Goal: Information Seeking & Learning: Check status

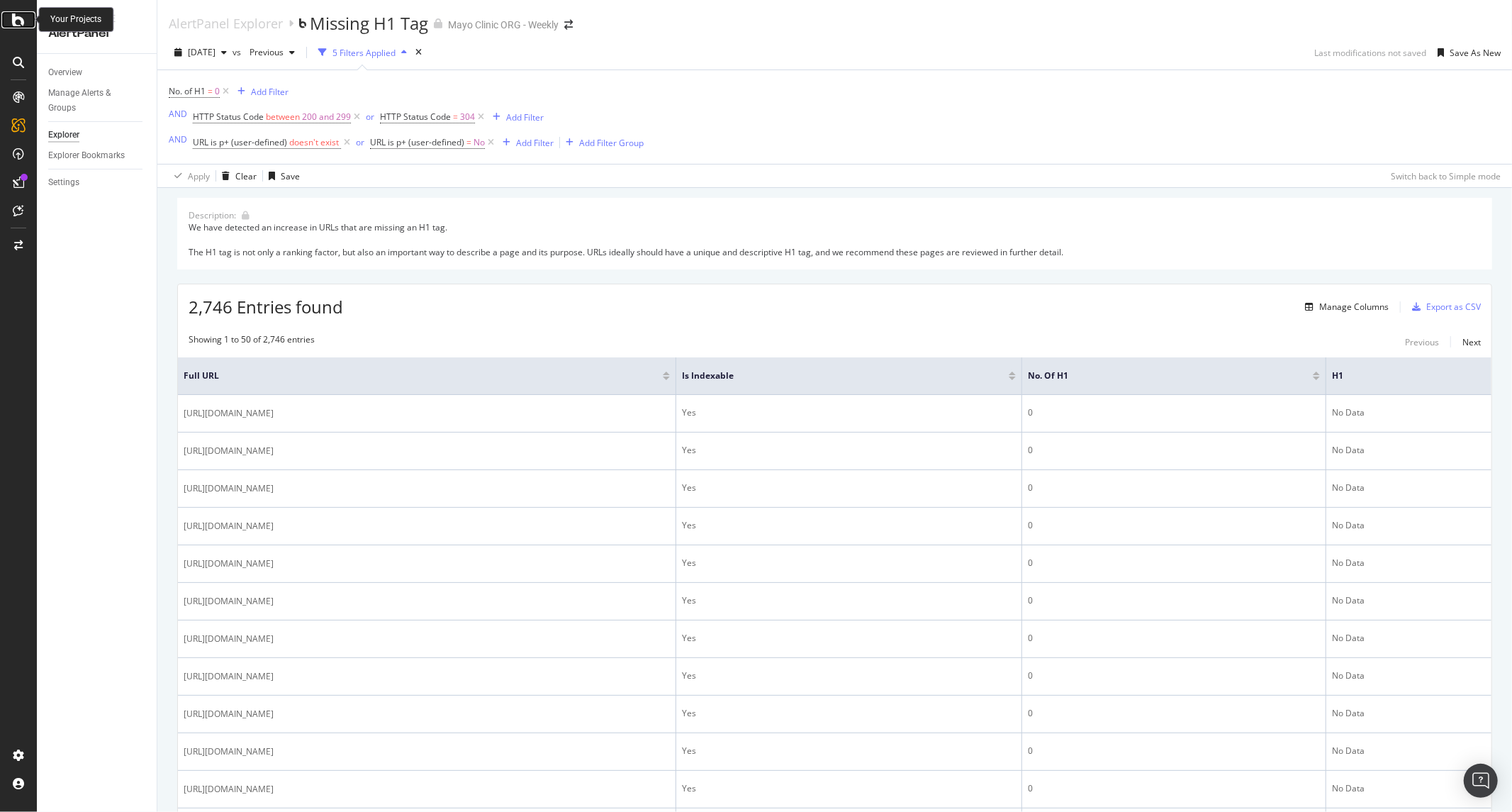
click at [20, 14] on icon at bounding box center [18, 20] width 13 height 17
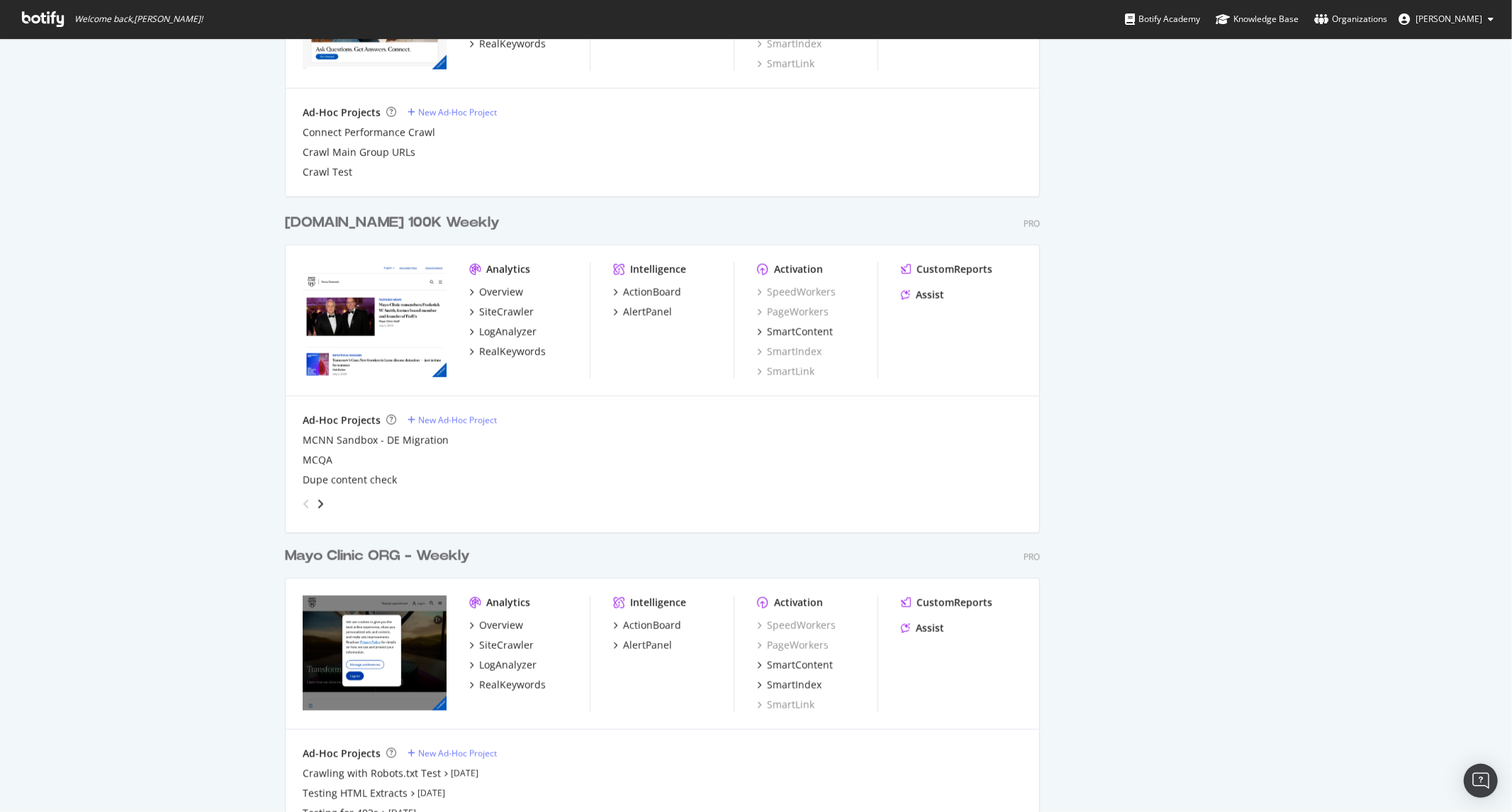
scroll to position [1326, 0]
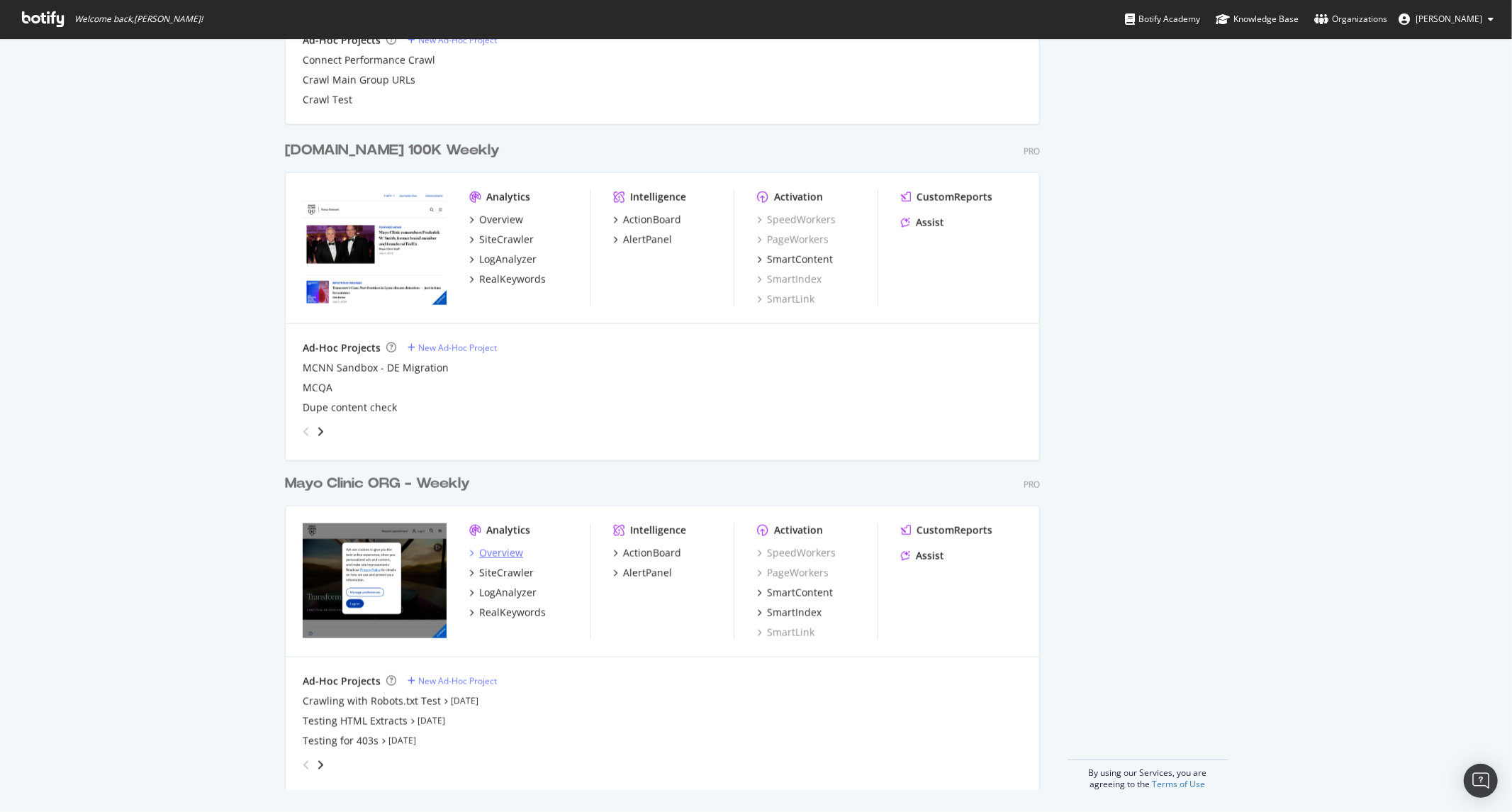
click at [492, 550] on div "Overview" at bounding box center [501, 554] width 44 height 14
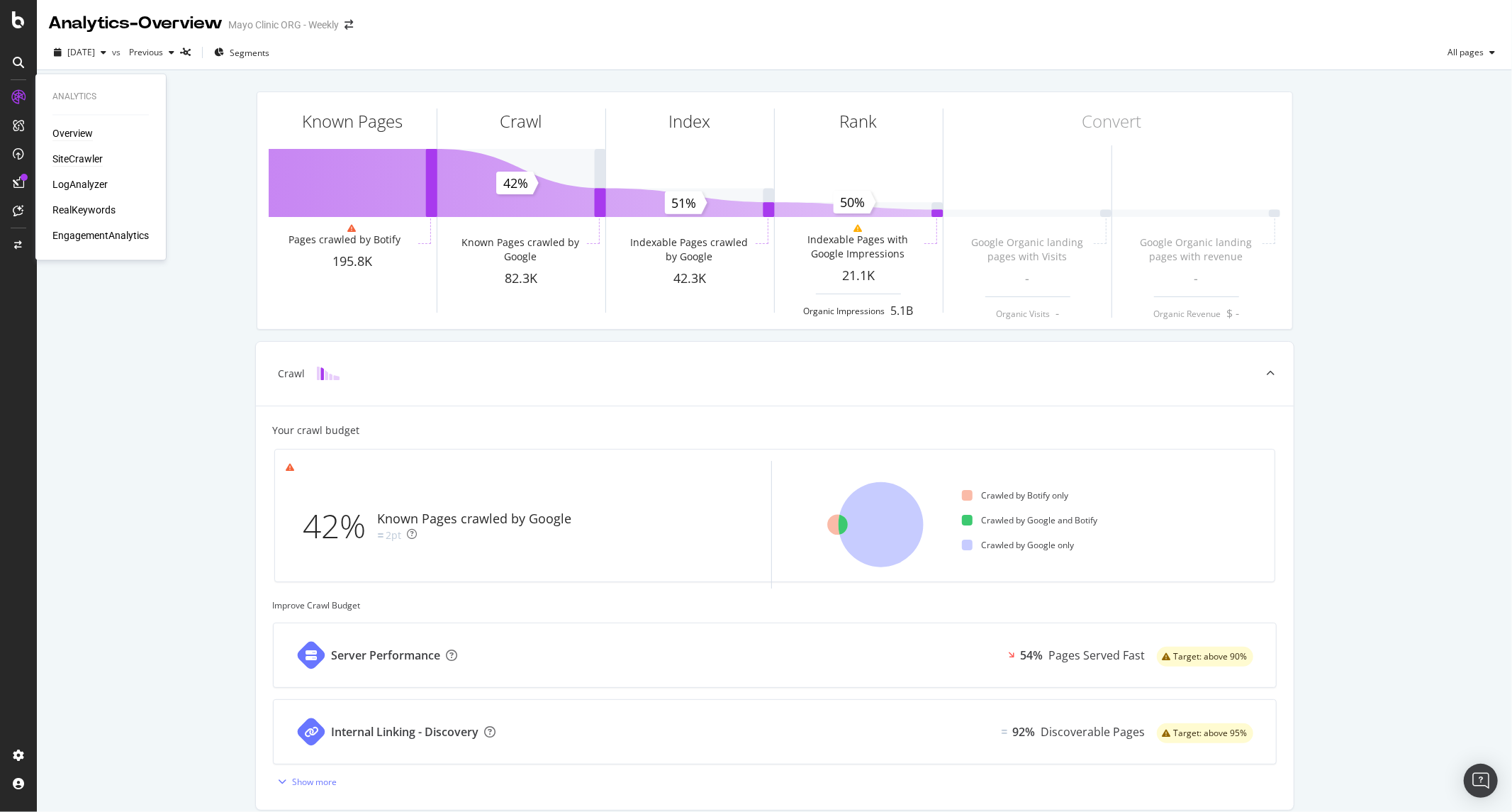
click at [70, 154] on div "SiteCrawler" at bounding box center [78, 160] width 51 height 14
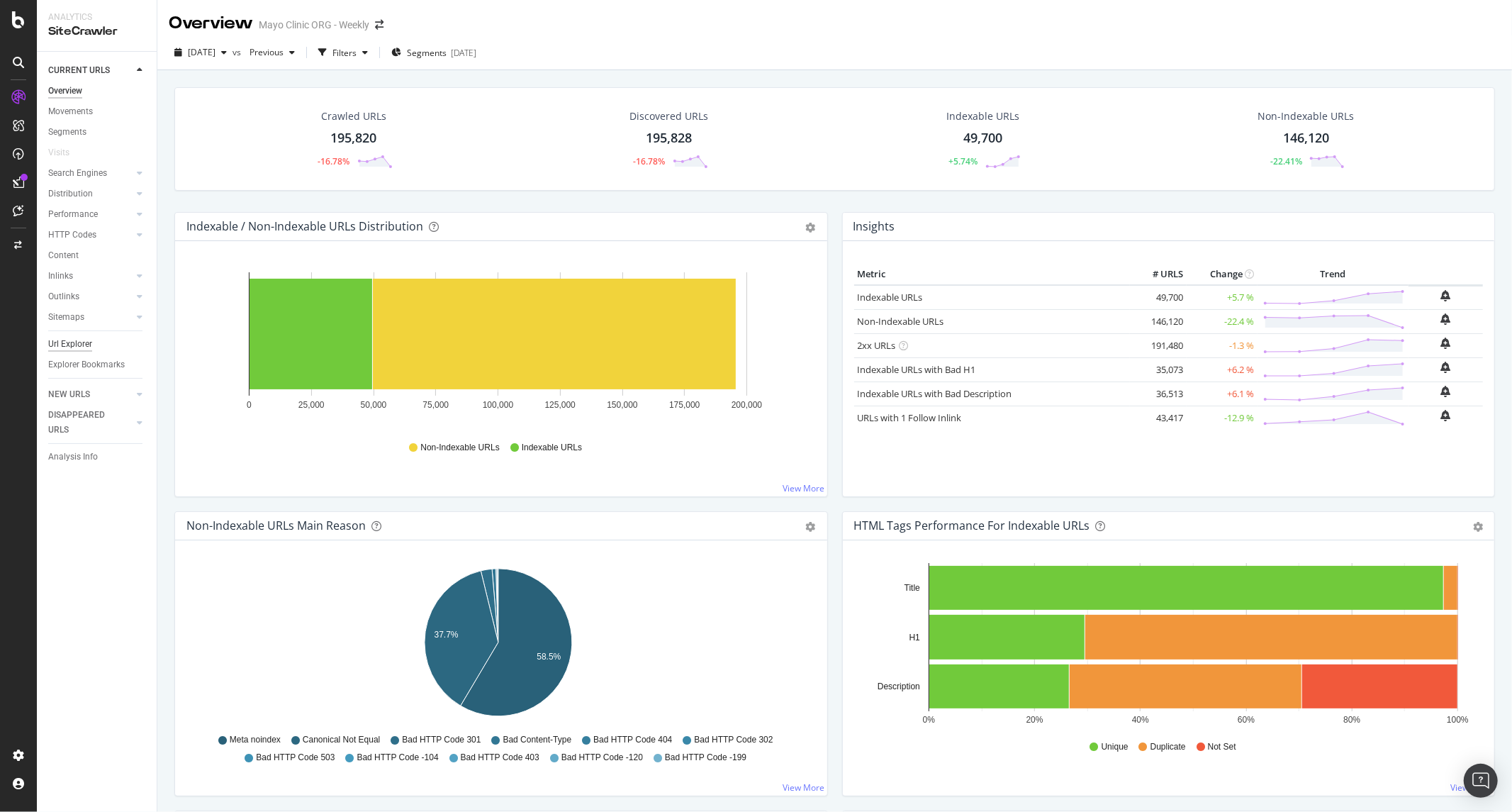
click at [62, 346] on div "Url Explorer" at bounding box center [70, 344] width 44 height 14
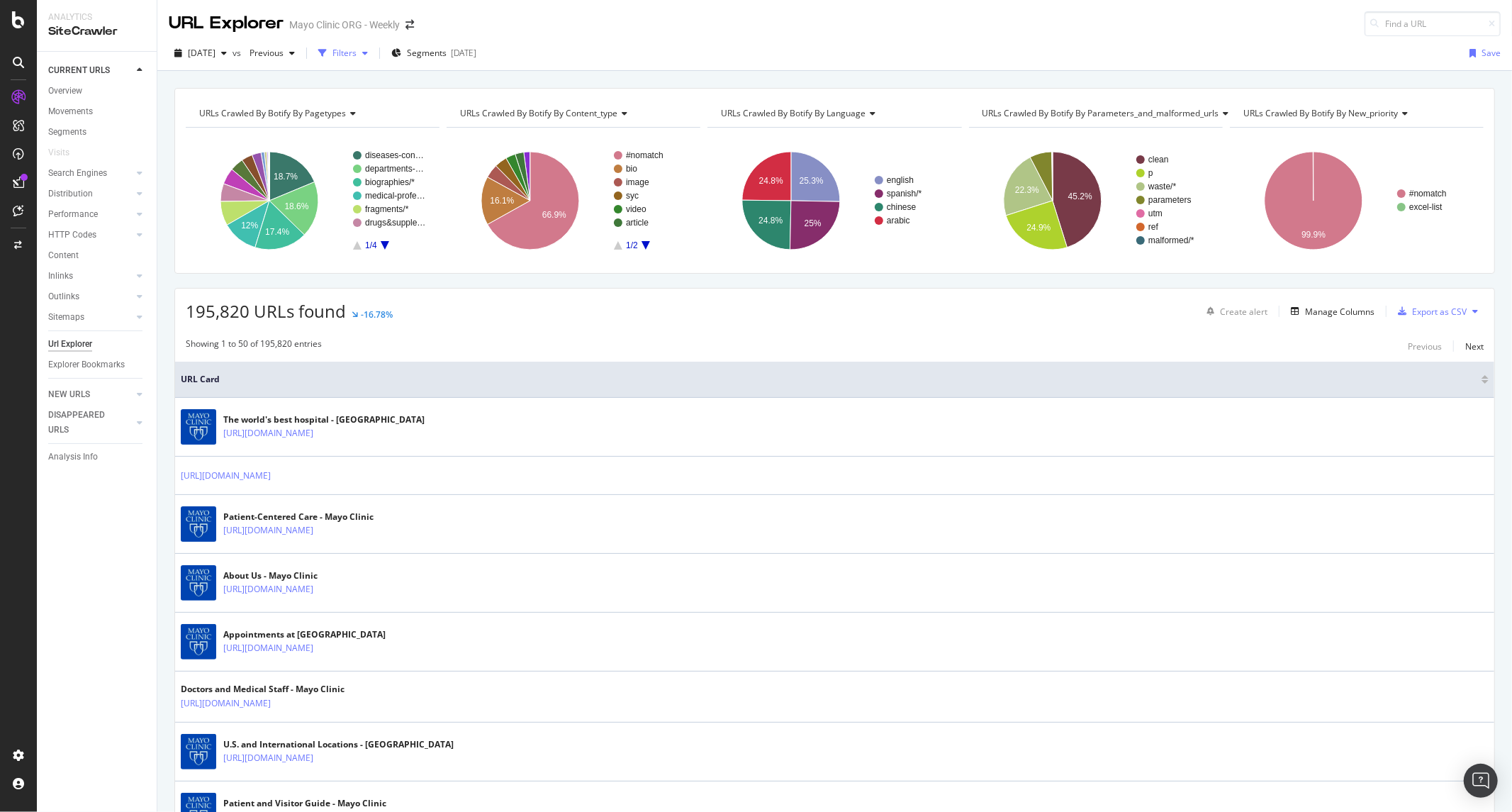
click at [374, 64] on div "Filters" at bounding box center [343, 53] width 61 height 22
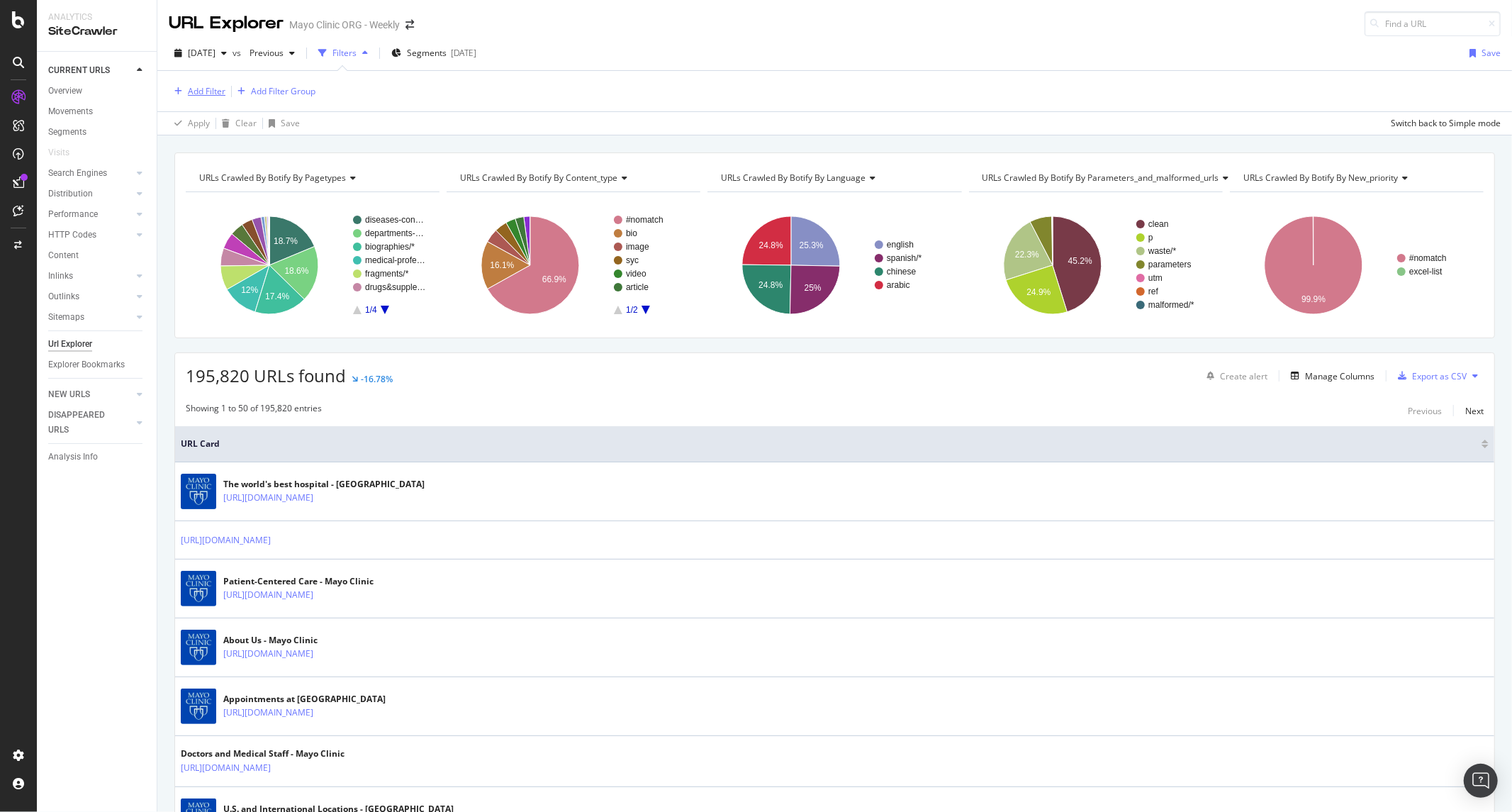
click at [209, 89] on div "Add Filter" at bounding box center [207, 90] width 38 height 12
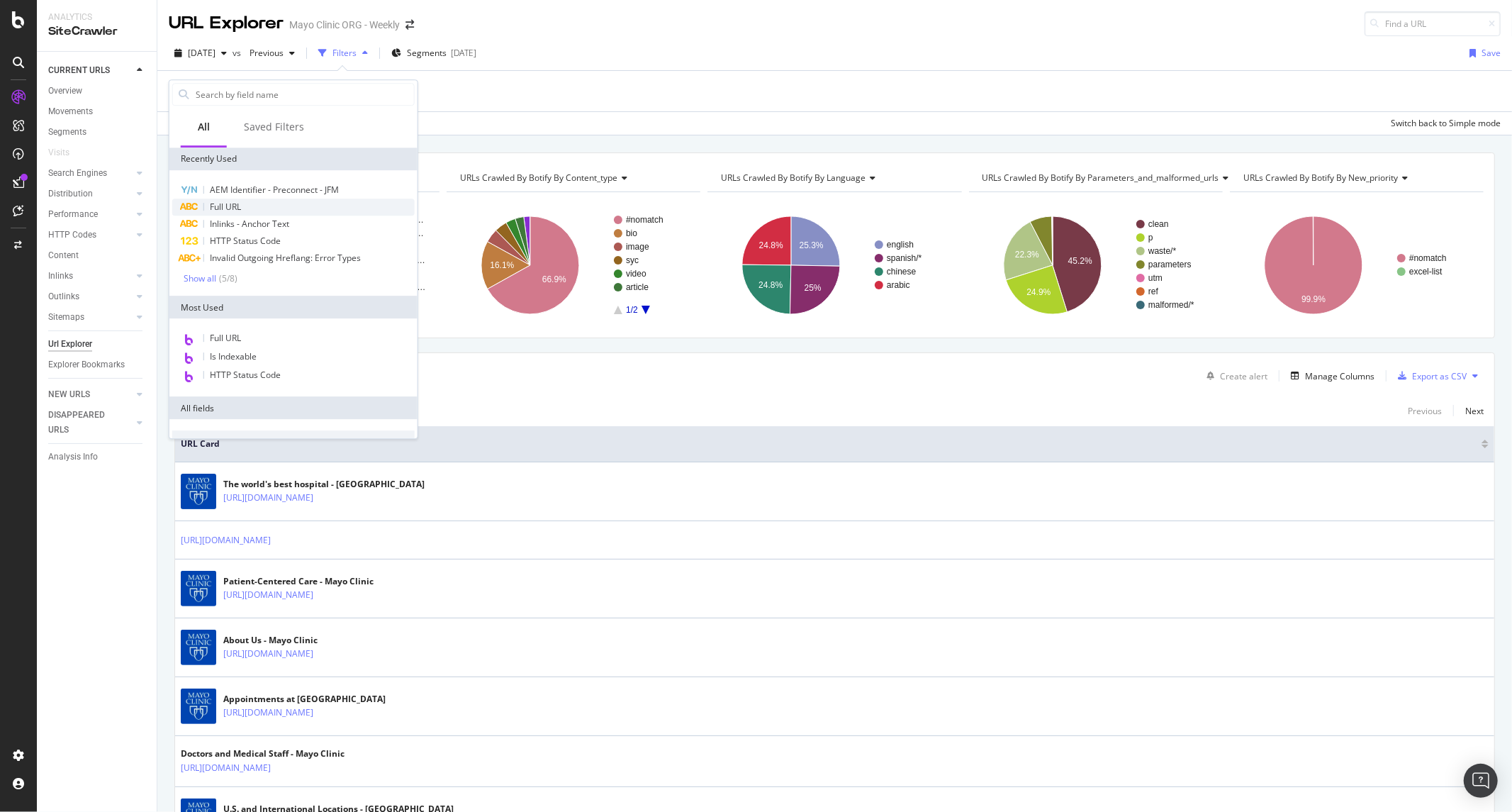
click at [234, 207] on span "Full URL" at bounding box center [225, 206] width 32 height 12
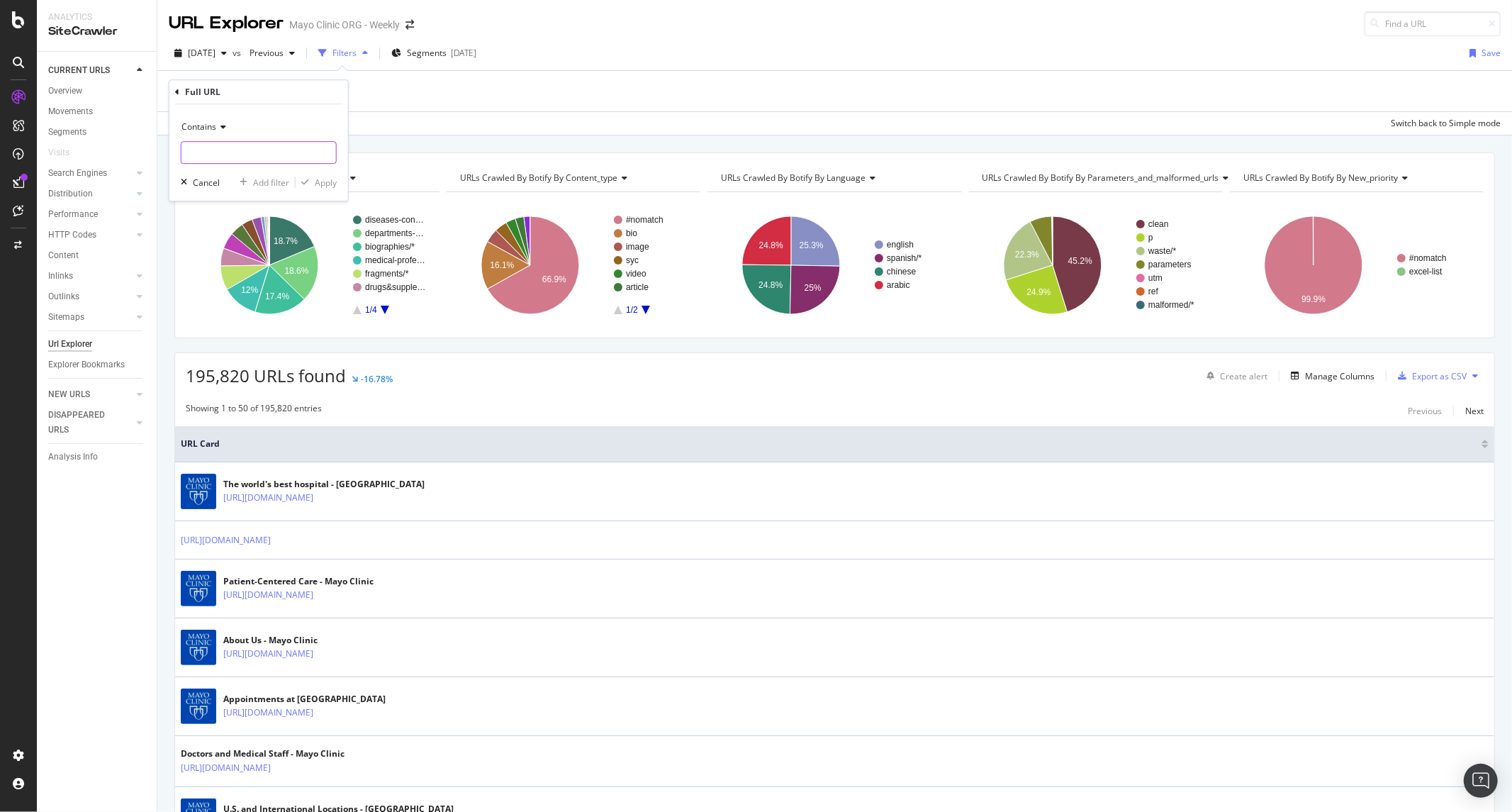
click at [267, 144] on input "text" at bounding box center [258, 152] width 154 height 23
paste input "drg-20069904"
type input "drg-20069904"
click at [317, 179] on div "Apply" at bounding box center [326, 182] width 22 height 12
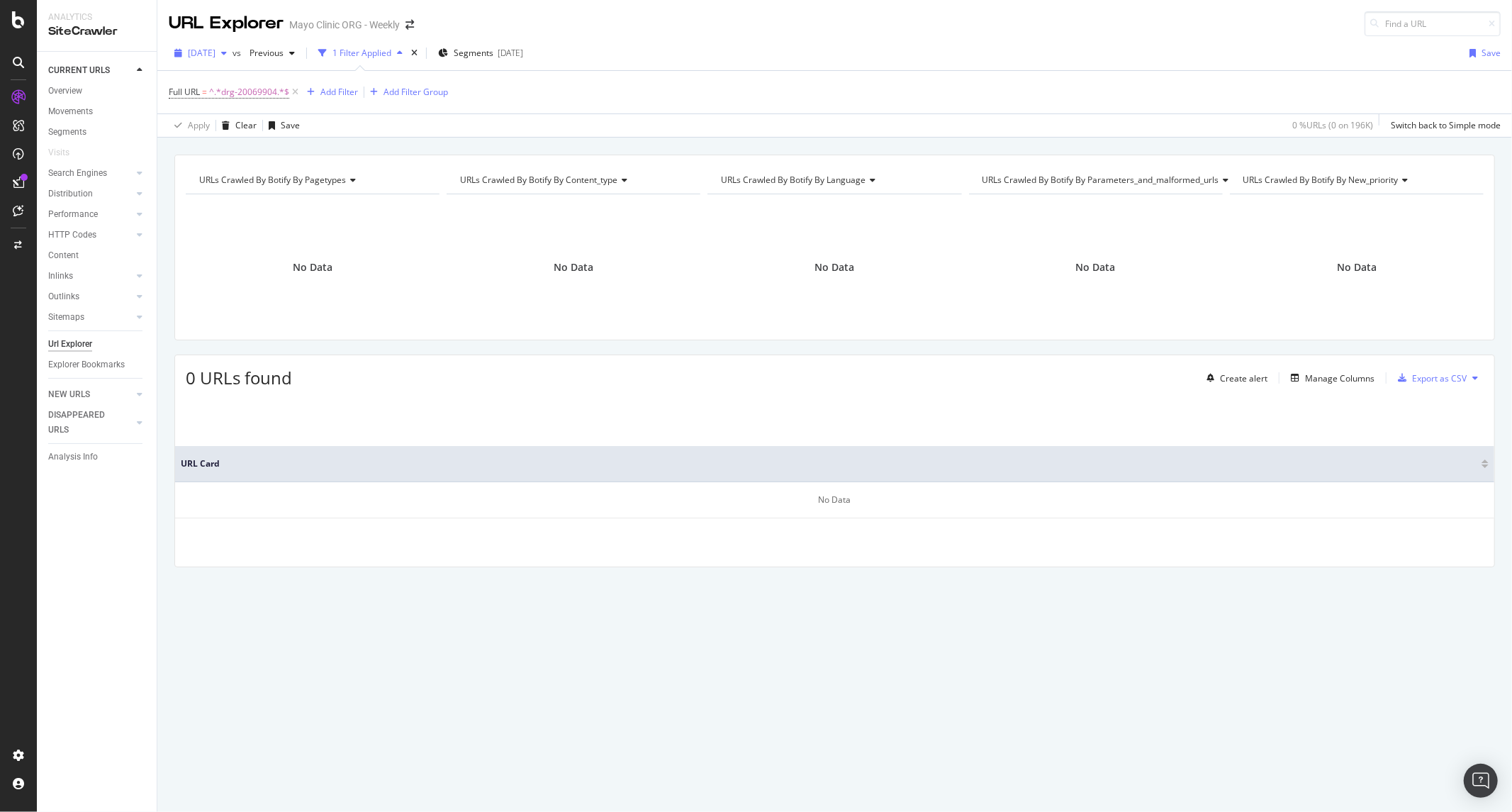
click at [216, 57] on span "[DATE]" at bounding box center [201, 52] width 28 height 12
click at [243, 127] on div "[DATE]" at bounding box center [227, 130] width 76 height 13
click at [227, 94] on span "^.*drg-20069904.*$" at bounding box center [249, 92] width 80 height 20
paste input "gs-supplements/antihistamine"
click at [190, 153] on input "gs-supplements/antihistamine" at bounding box center [248, 151] width 134 height 23
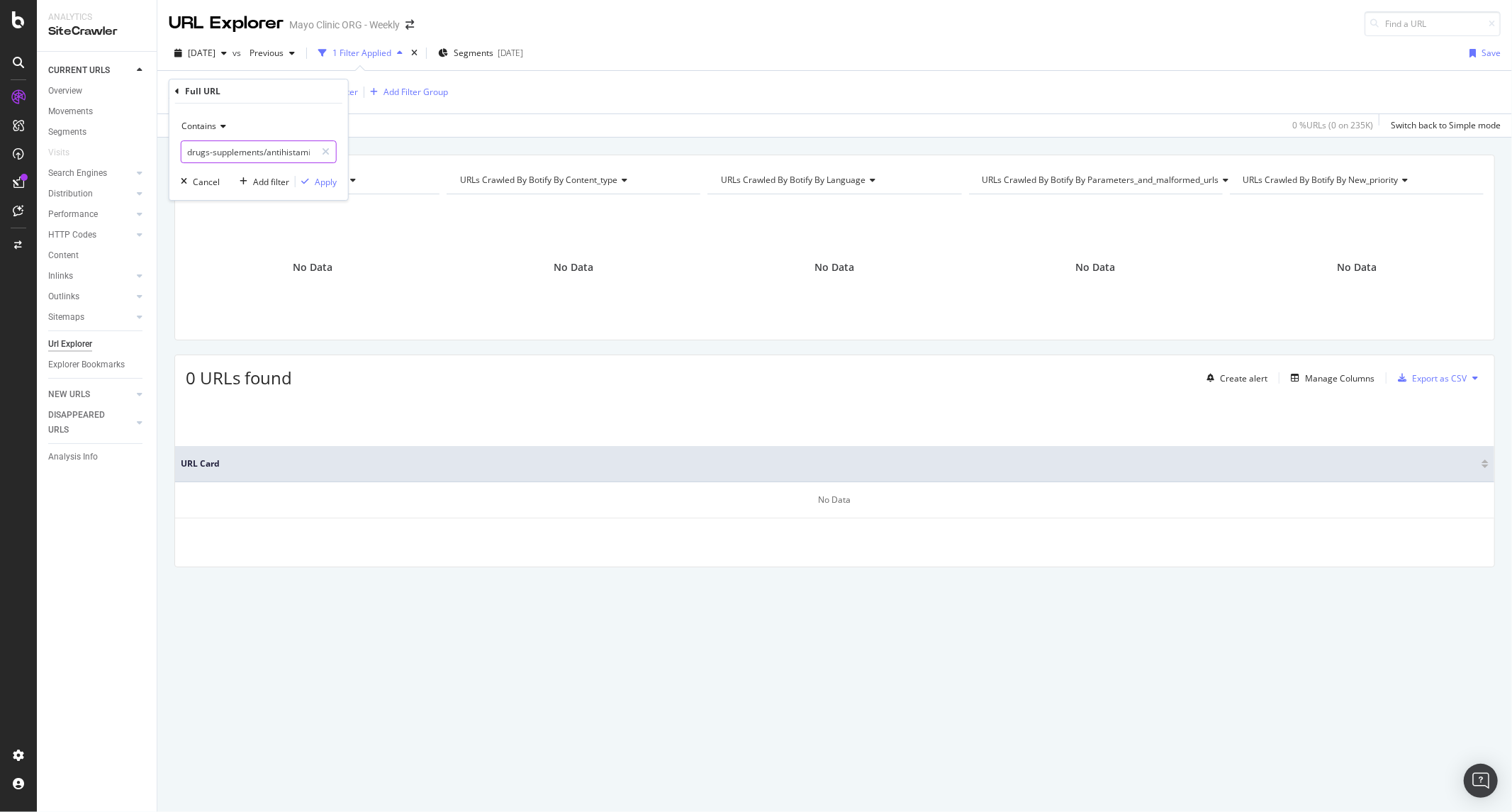
type input "drugs-supplements/antihistamine"
click at [323, 176] on div "Apply" at bounding box center [326, 182] width 22 height 12
click at [283, 52] on span "Previous" at bounding box center [264, 52] width 40 height 12
click at [327, 186] on div "[DATE]" at bounding box center [311, 183] width 76 height 13
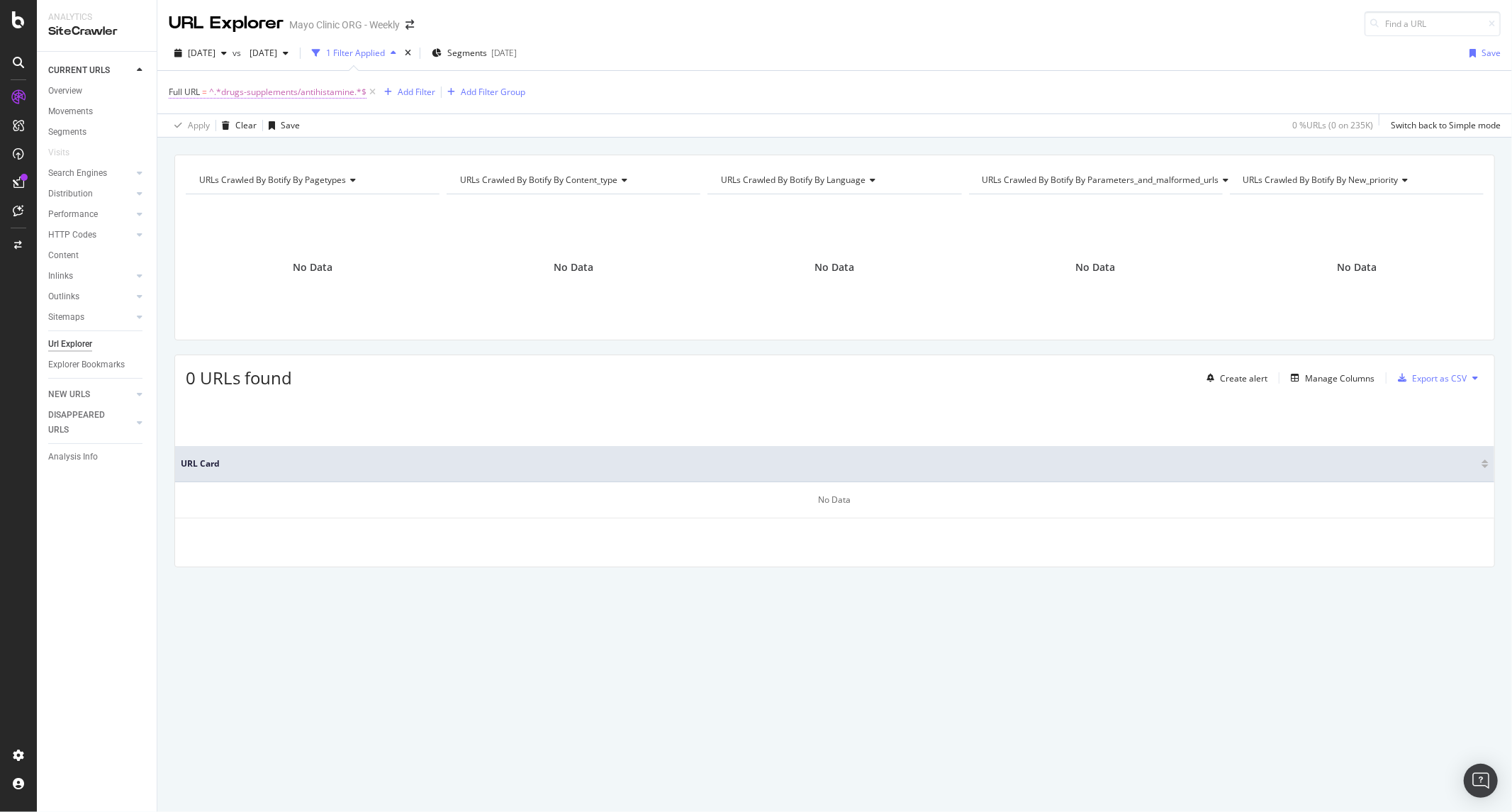
click at [292, 98] on span "^.*drugs-supplements/antihistamine.*$" at bounding box center [288, 92] width 157 height 20
click at [264, 152] on input "drugs-supplements/antihistamine" at bounding box center [248, 151] width 134 height 23
click at [612, 105] on div "Full URL = ^.*drugs-supplements/antihistamine.*$ Add Filter Add Filter Group" at bounding box center [834, 92] width 1331 height 42
click at [216, 48] on span "[DATE]" at bounding box center [201, 52] width 28 height 12
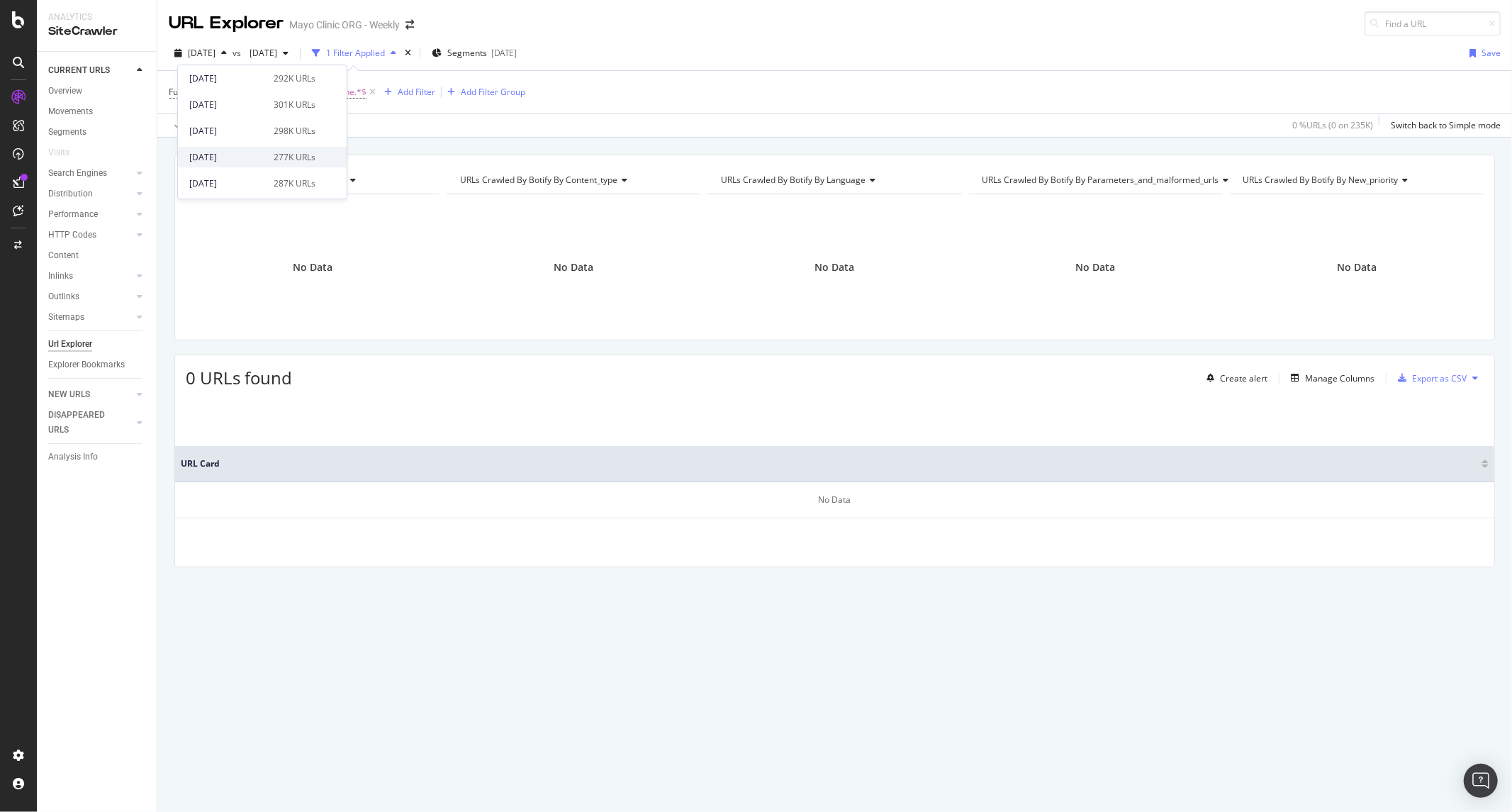
click at [239, 154] on div "[DATE]" at bounding box center [227, 157] width 76 height 13
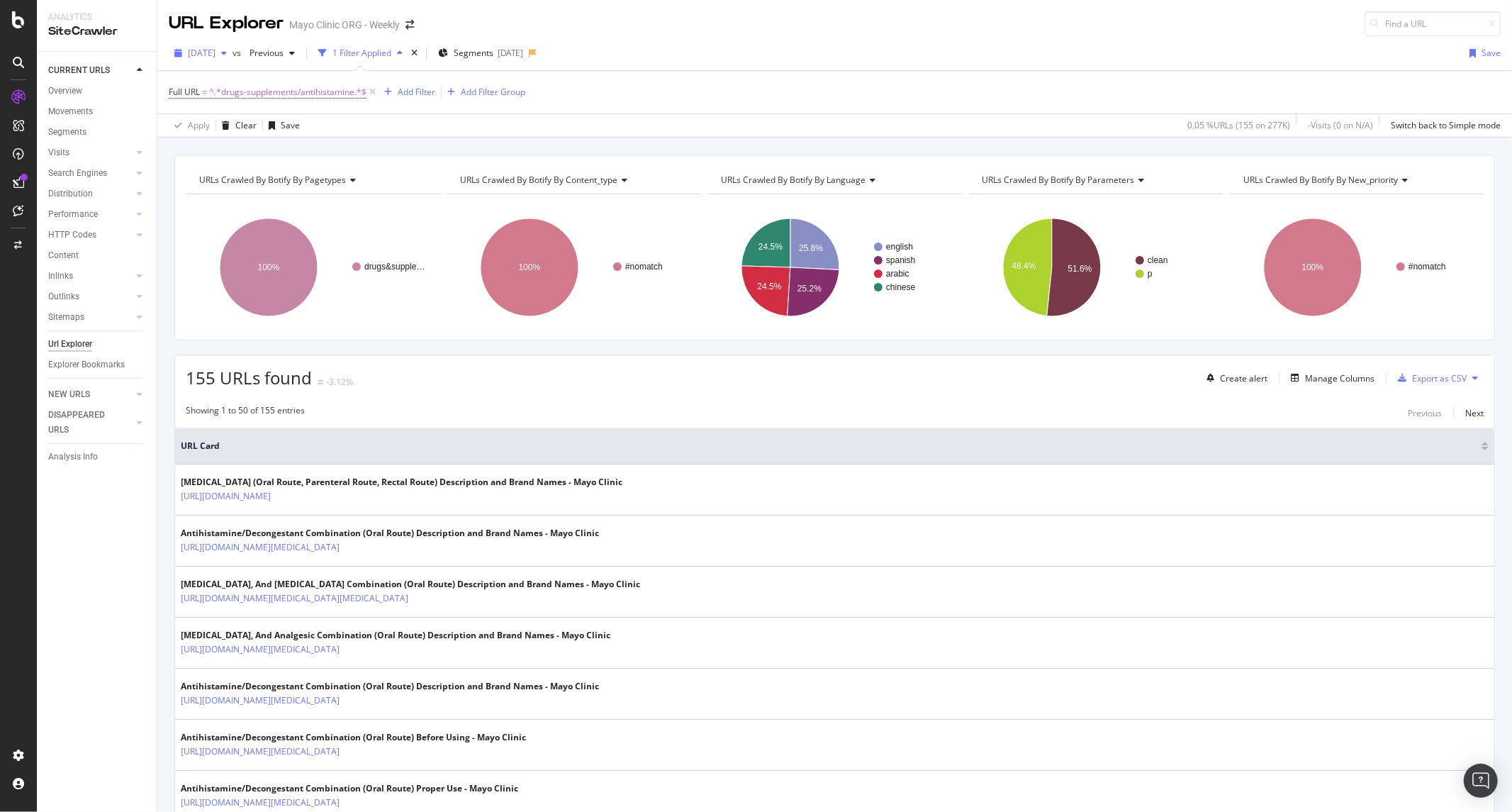
click at [216, 55] on span "[DATE]" at bounding box center [201, 52] width 28 height 12
click at [259, 105] on div "[DATE]" at bounding box center [227, 100] width 76 height 13
